Goal: Task Accomplishment & Management: Manage account settings

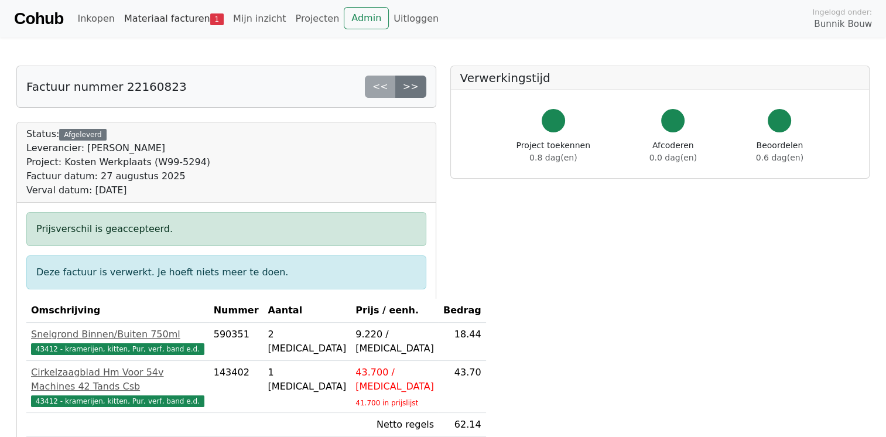
click at [157, 18] on link "Materiaal facturen 1" at bounding box center [174, 18] width 109 height 23
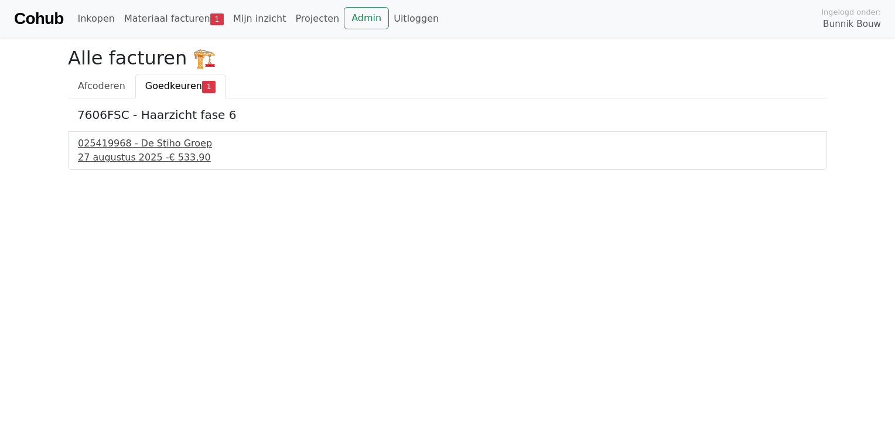
click at [136, 146] on div "025419968 - De Stiho Groep" at bounding box center [447, 143] width 739 height 14
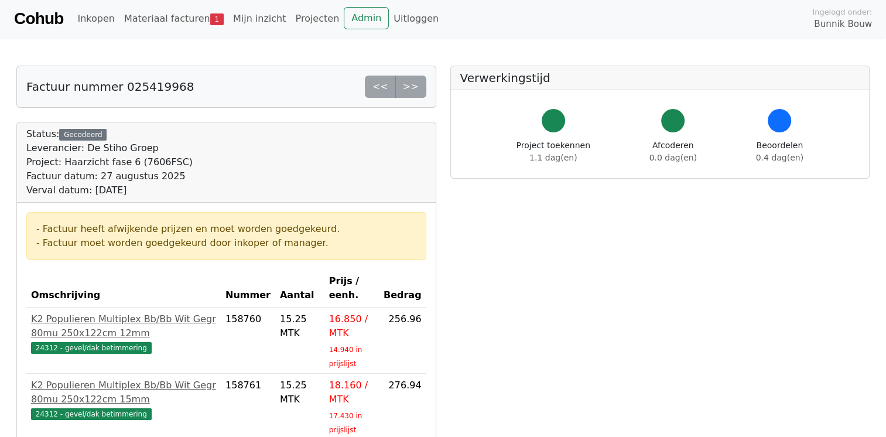
click at [349, 297] on th "Prijs / eenh." at bounding box center [352, 288] width 54 height 38
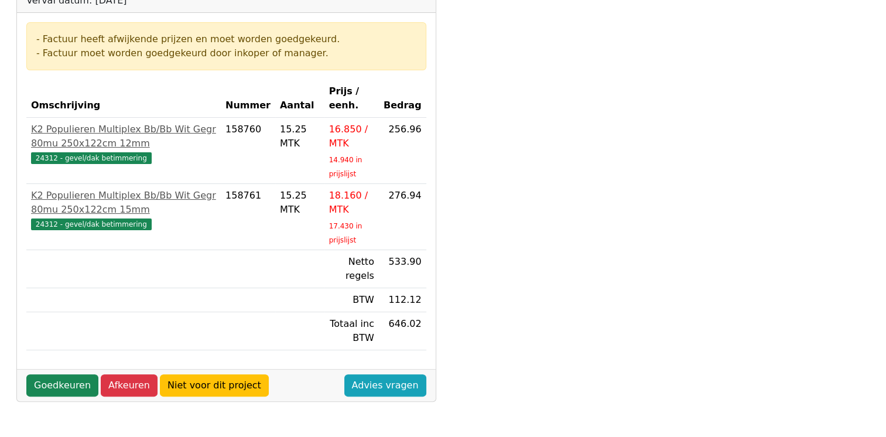
scroll to position [209, 0]
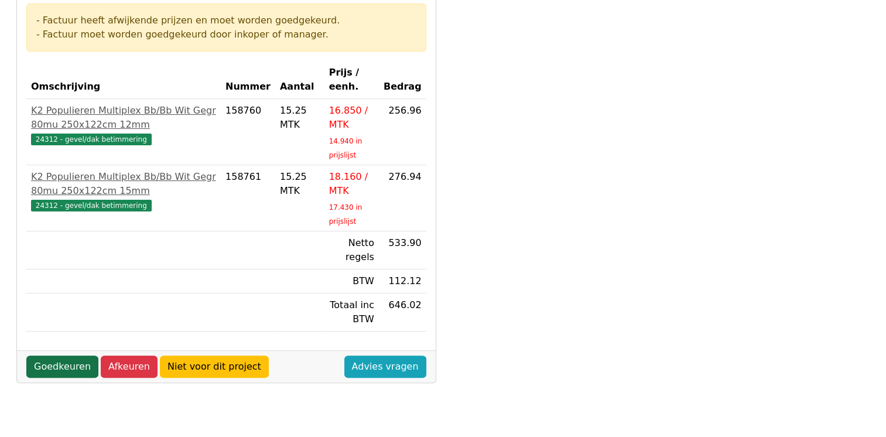
click at [53, 359] on link "Goedkeuren" at bounding box center [62, 367] width 72 height 22
